Goal: Book appointment/travel/reservation

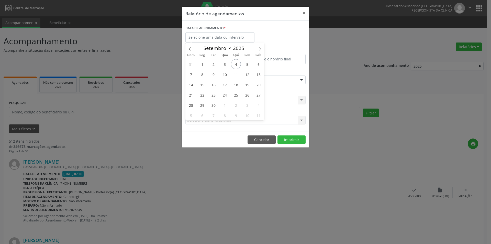
select select "8"
click at [246, 63] on span "5" at bounding box center [247, 64] width 10 height 10
type input "[DATE]"
click at [246, 63] on span "5" at bounding box center [247, 64] width 10 height 10
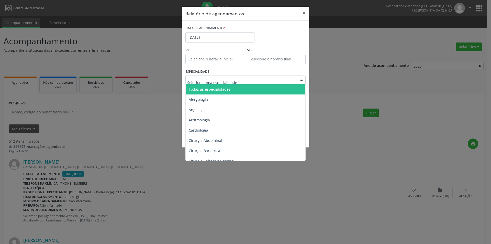
click at [218, 91] on span "Todas as especialidades" at bounding box center [210, 89] width 42 height 5
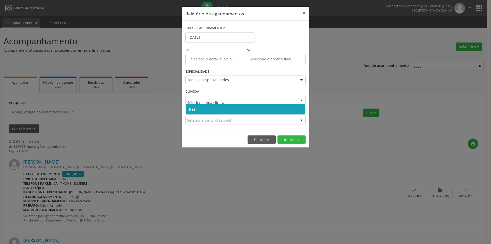
click at [218, 108] on span "Hse" at bounding box center [246, 109] width 120 height 10
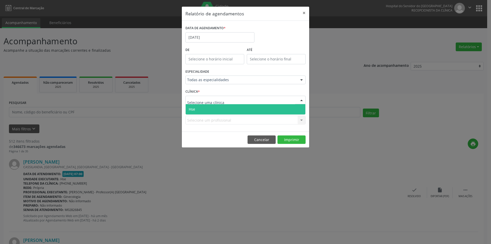
click at [222, 110] on span "Hse" at bounding box center [246, 109] width 120 height 10
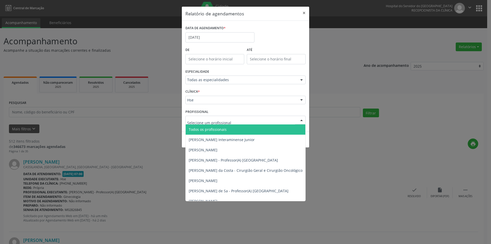
click at [205, 128] on span "Todos os profissionais" at bounding box center [208, 129] width 38 height 5
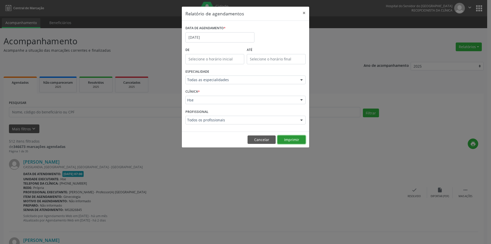
click at [289, 142] on button "Imprimir" at bounding box center [292, 139] width 28 height 9
